Goal: Communication & Community: Ask a question

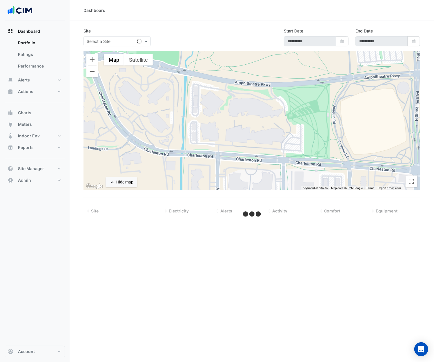
type input "**********"
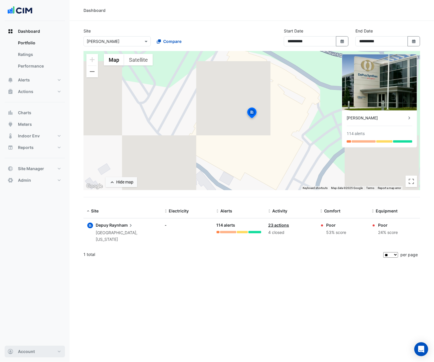
click at [27, 347] on button "Account" at bounding box center [35, 352] width 60 height 12
click at [34, 341] on link "Sign Out" at bounding box center [34, 337] width 55 height 12
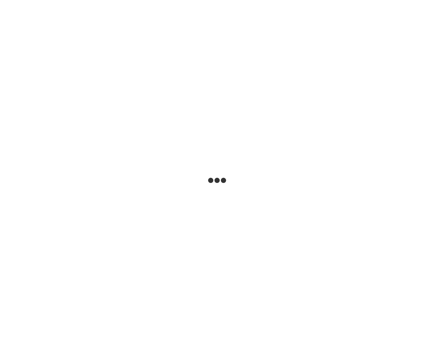
select select "**"
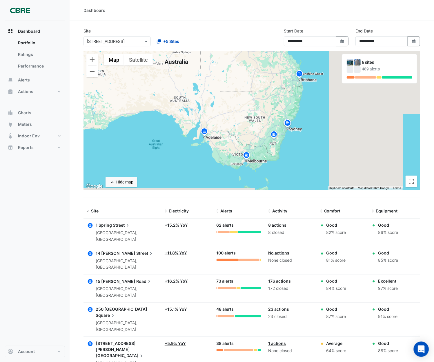
click at [423, 352] on icon "Open Intercom Messenger" at bounding box center [421, 350] width 7 height 8
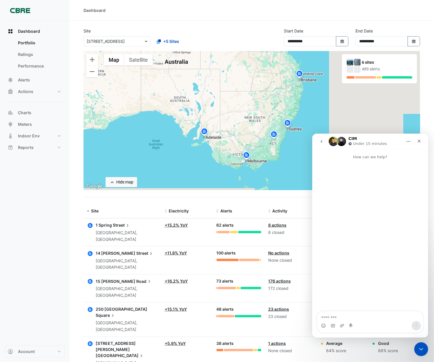
click at [322, 139] on icon "go back" at bounding box center [321, 141] width 5 height 5
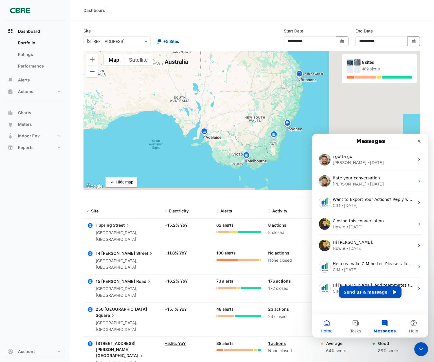
click at [324, 320] on button "Home" at bounding box center [326, 325] width 29 height 23
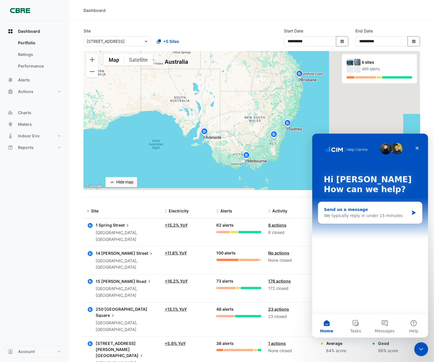
click at [373, 212] on div "Send us a message" at bounding box center [366, 209] width 85 height 6
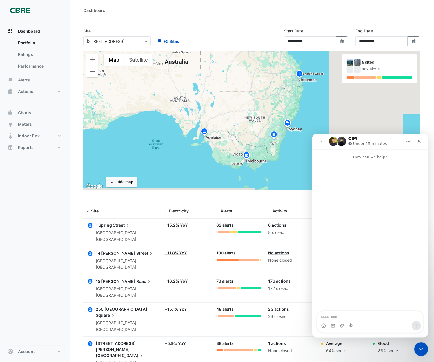
click at [322, 143] on icon "go back" at bounding box center [321, 141] width 5 height 5
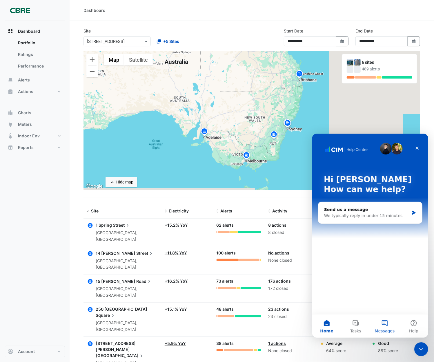
click at [382, 331] on span "Messages" at bounding box center [385, 331] width 20 height 4
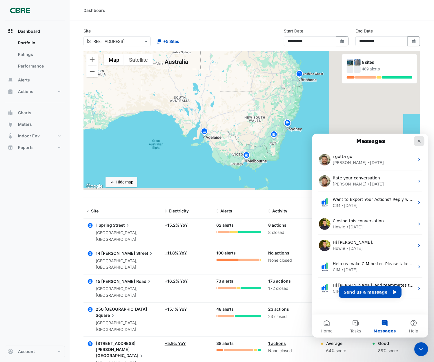
click at [420, 140] on icon "Close" at bounding box center [418, 140] width 3 height 3
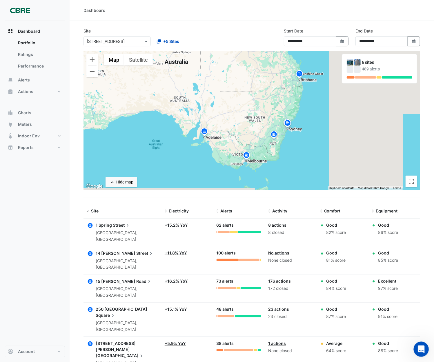
click at [420, 347] on icon "Open Intercom Messenger" at bounding box center [421, 349] width 10 height 10
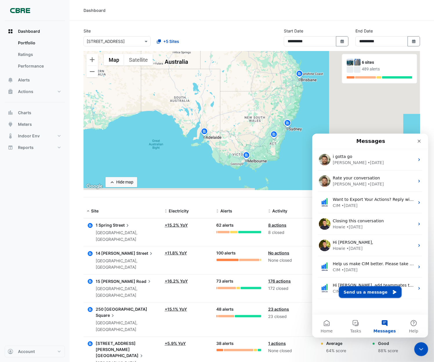
click at [378, 292] on button "Send us a message" at bounding box center [370, 292] width 63 height 12
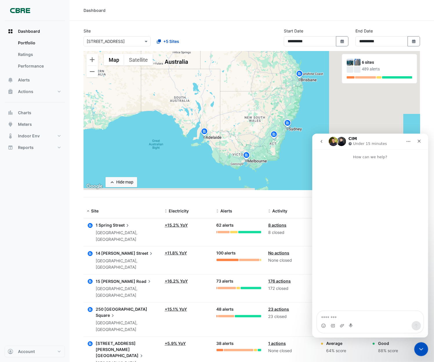
click at [351, 314] on textarea "Message…" at bounding box center [370, 316] width 106 height 10
type textarea "**********"
click at [417, 324] on icon "Send a message…" at bounding box center [416, 325] width 5 height 5
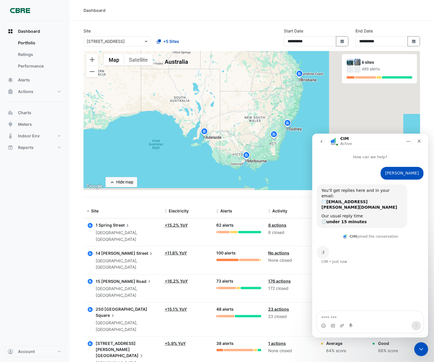
click at [322, 138] on button "go back" at bounding box center [321, 141] width 11 height 11
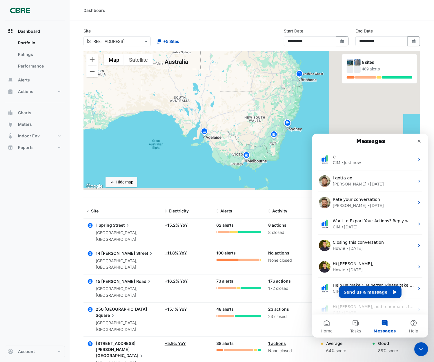
click at [379, 328] on button "Messages" at bounding box center [384, 325] width 29 height 23
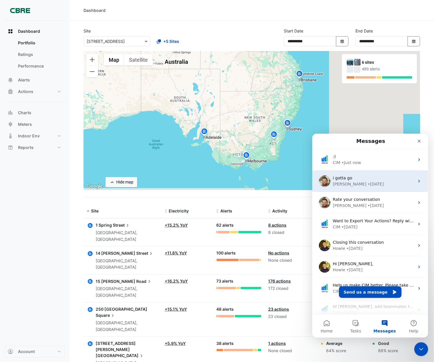
click at [375, 178] on div "i gotta go" at bounding box center [374, 178] width 82 height 6
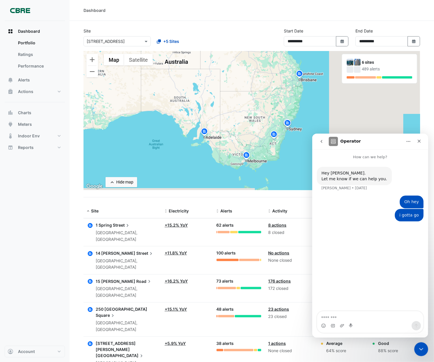
click at [324, 142] on button "go back" at bounding box center [321, 141] width 11 height 11
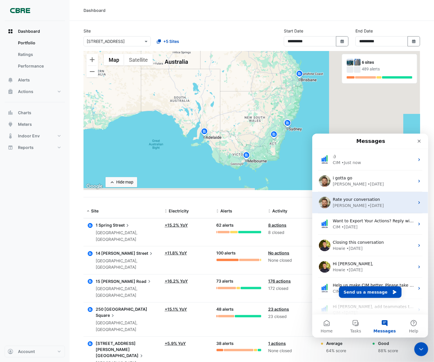
click at [343, 204] on div "James" at bounding box center [350, 205] width 34 height 6
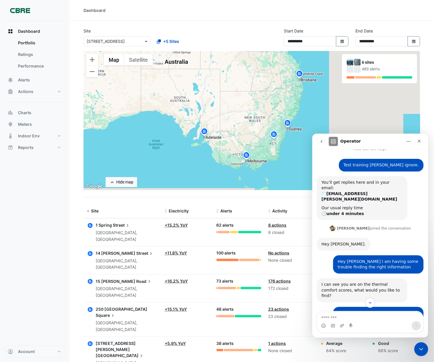
scroll to position [15, 0]
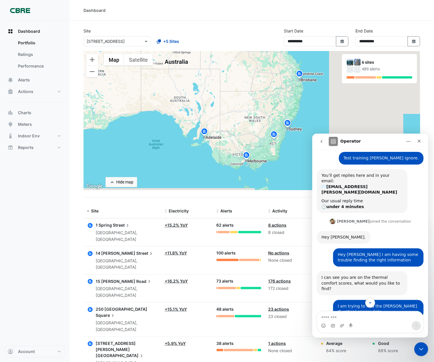
click at [323, 141] on icon "go back" at bounding box center [321, 141] width 5 height 5
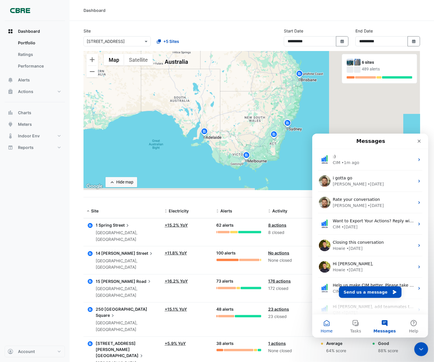
click at [328, 326] on button "Home" at bounding box center [326, 325] width 29 height 23
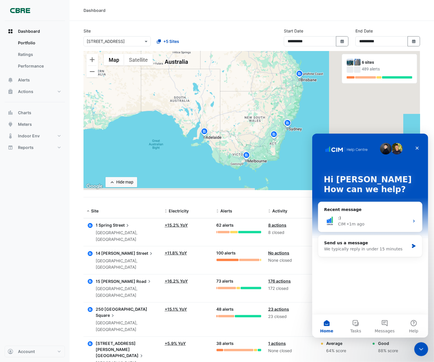
click at [62, 204] on div "Dashboard Portfolio Ratings Performance Alerts Actions Site Manager Charts" at bounding box center [35, 183] width 60 height 325
click at [394, 209] on div "Recent message" at bounding box center [370, 209] width 92 height 6
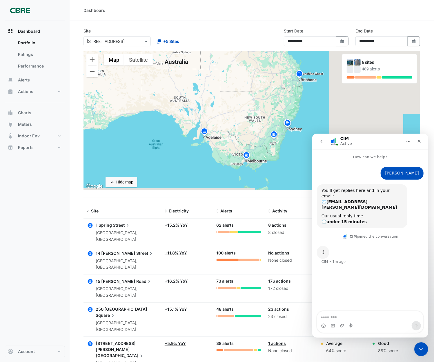
click at [412, 143] on button "Home" at bounding box center [408, 141] width 11 height 11
click at [382, 259] on div ":) CIM • 1m ago" at bounding box center [370, 259] width 107 height 26
click at [408, 141] on icon "Home" at bounding box center [408, 141] width 4 height 1
click at [397, 150] on div "Expand window" at bounding box center [388, 156] width 57 height 12
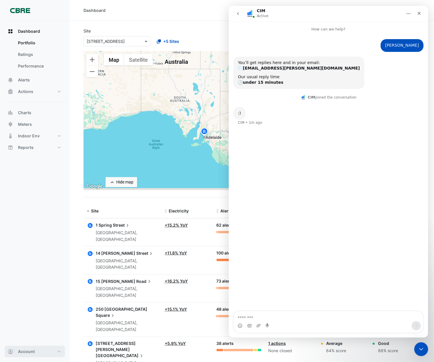
click at [33, 356] on button "Account" at bounding box center [35, 352] width 60 height 12
click at [30, 335] on link "Sign Out" at bounding box center [34, 337] width 55 height 12
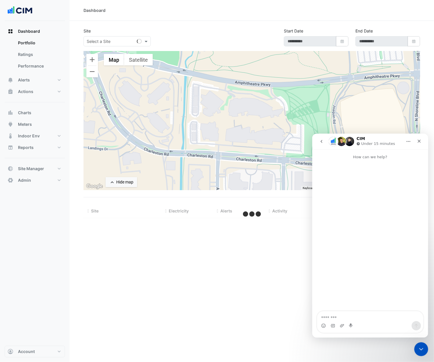
click at [322, 144] on button "go back" at bounding box center [321, 141] width 11 height 11
type input "**********"
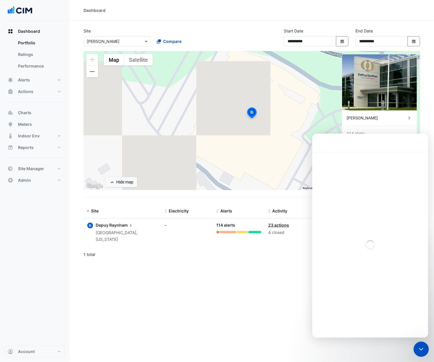
click at [417, 347] on icon "Close Intercom Messenger" at bounding box center [420, 348] width 7 height 7
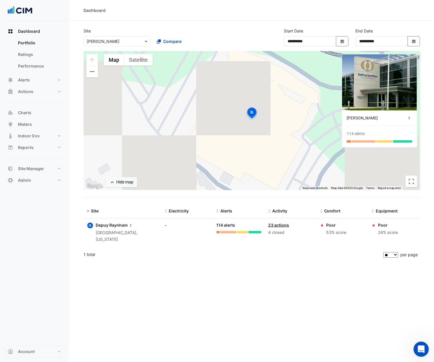
click at [417, 347] on icon "Open Intercom Messenger" at bounding box center [421, 349] width 10 height 10
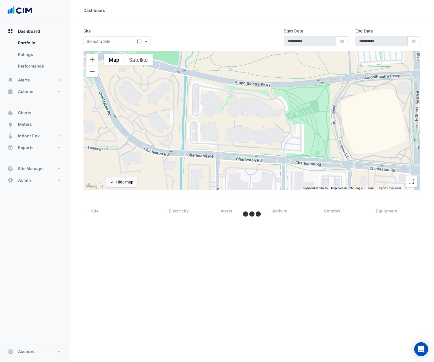
type input "**********"
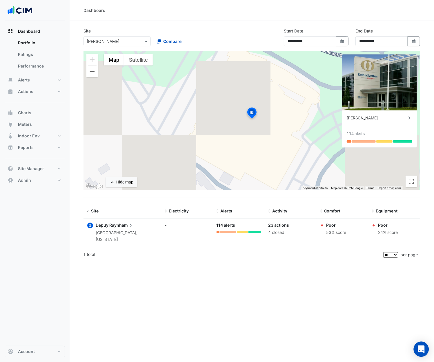
click at [421, 349] on icon "Open Intercom Messenger" at bounding box center [421, 350] width 7 height 8
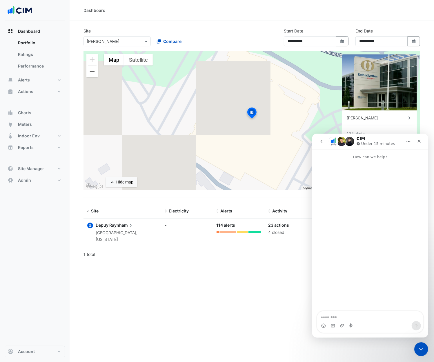
click at [320, 143] on icon "go back" at bounding box center [321, 141] width 5 height 5
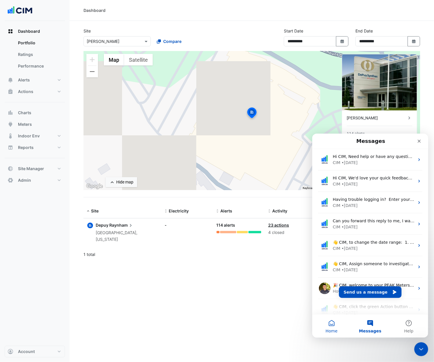
click at [328, 329] on span "Home" at bounding box center [331, 331] width 12 height 4
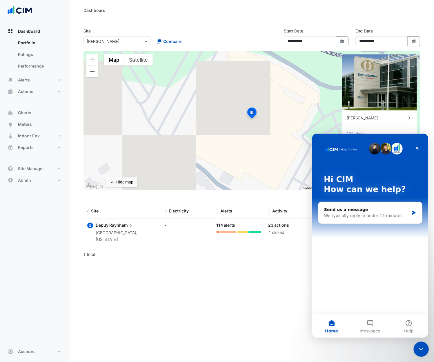
click at [420, 355] on div "Close Intercom Messenger" at bounding box center [420, 349] width 14 height 14
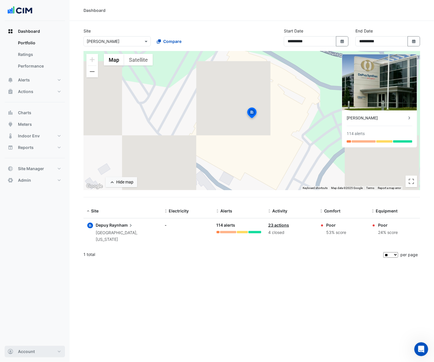
click at [37, 348] on button "Account" at bounding box center [35, 352] width 60 height 12
click at [29, 337] on link "Sign Out" at bounding box center [34, 337] width 55 height 12
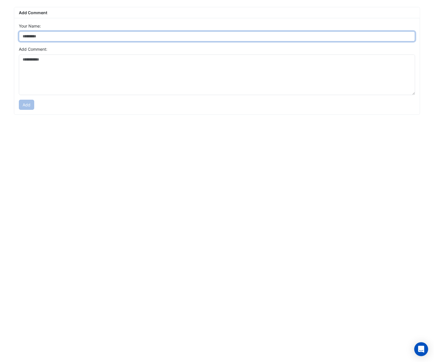
click at [236, 40] on input "Your Name:" at bounding box center [217, 36] width 396 height 10
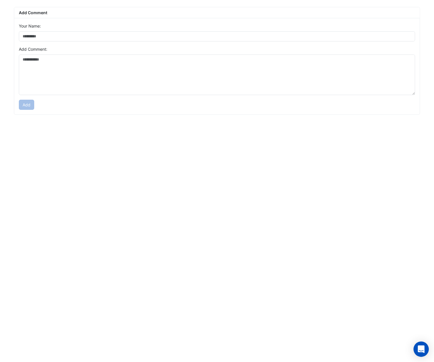
click at [422, 349] on icon "Open Intercom Messenger" at bounding box center [421, 350] width 7 height 8
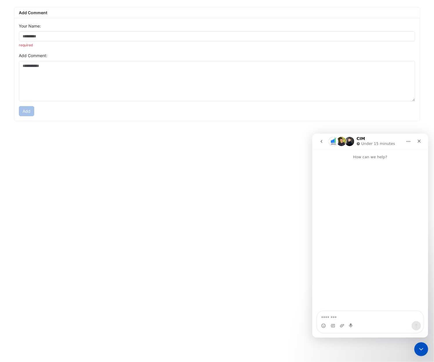
click at [320, 144] on button "go back" at bounding box center [321, 141] width 11 height 11
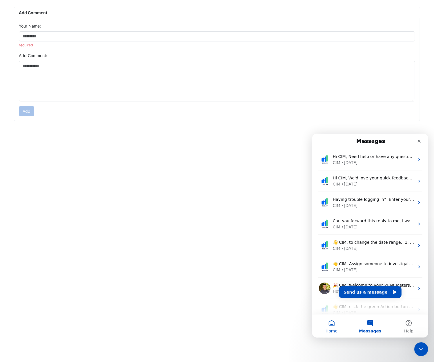
click at [331, 328] on button "Home" at bounding box center [331, 325] width 39 height 23
